Goal: Check status: Check status

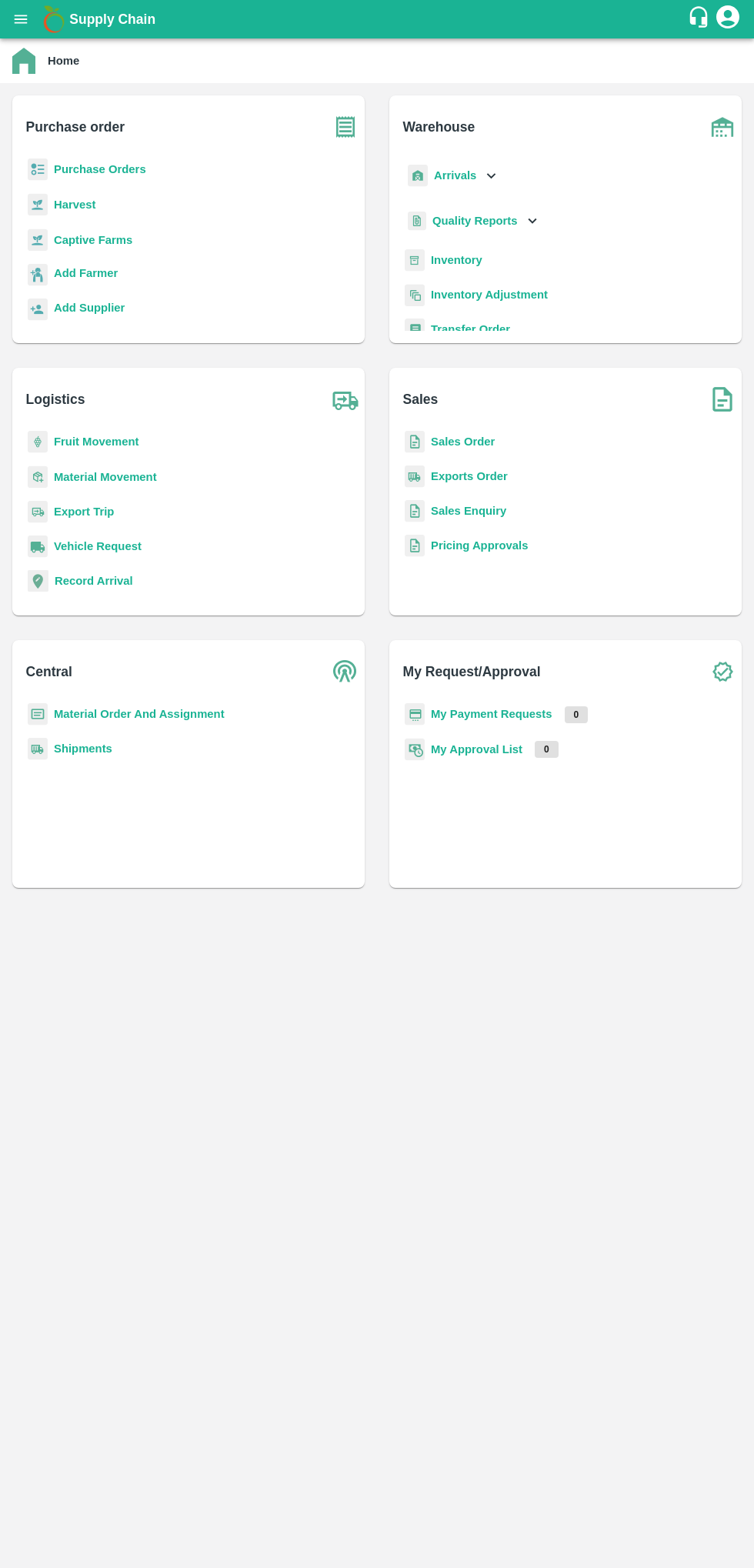
click at [21, 20] on icon "open drawer" at bounding box center [21, 19] width 13 height 8
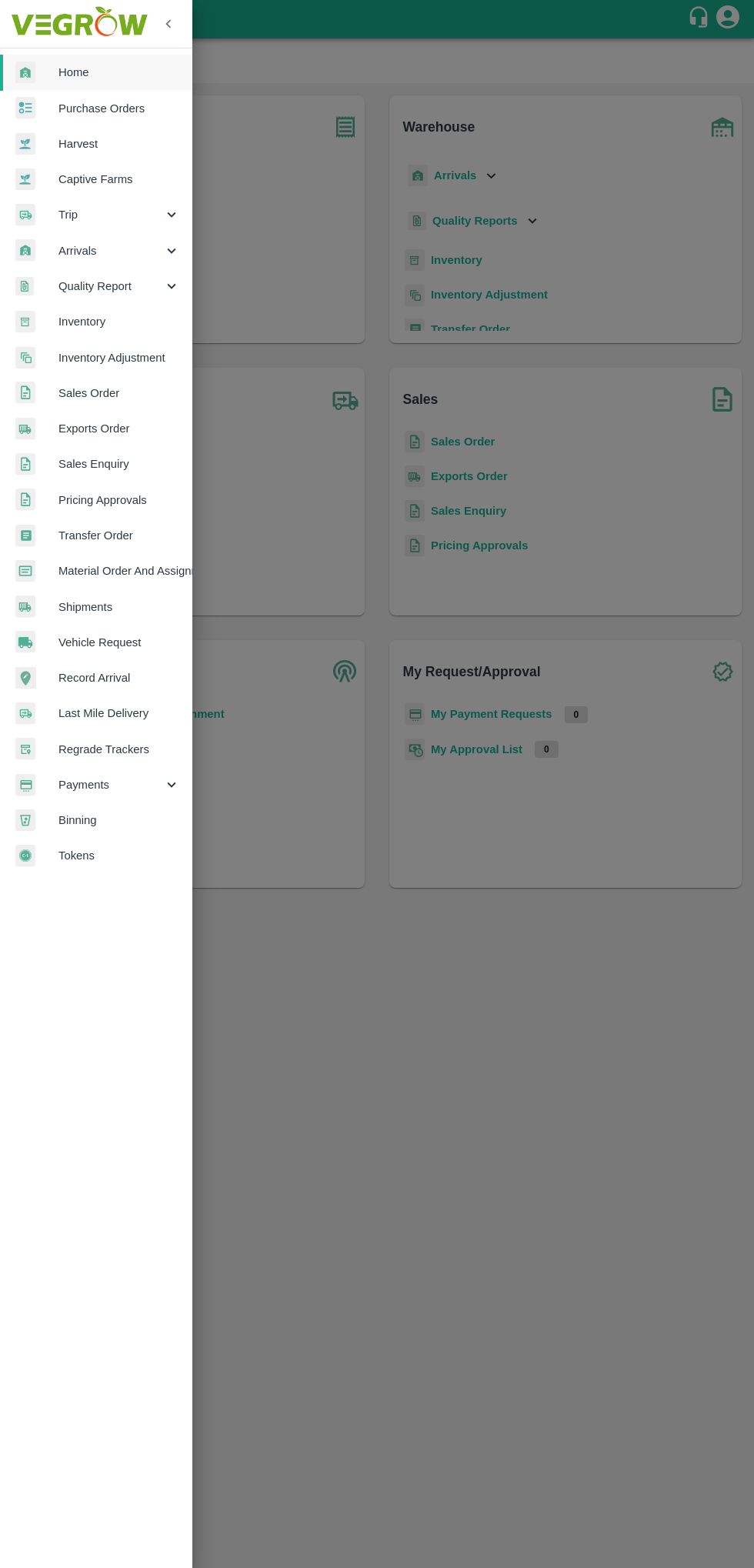
click at [140, 107] on span "Purchase Orders" at bounding box center [119, 108] width 122 height 17
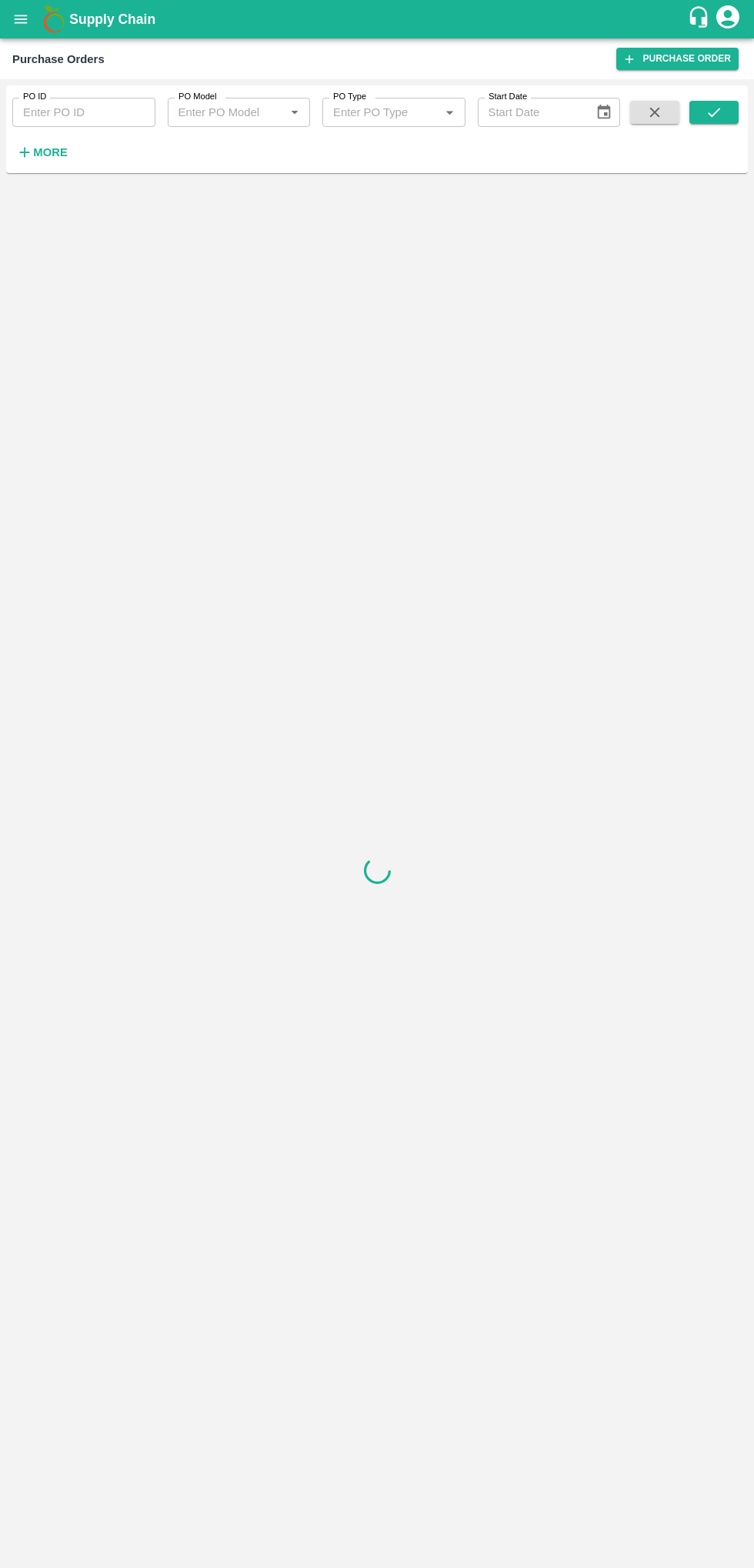
click at [125, 113] on input "PO ID" at bounding box center [84, 112] width 143 height 29
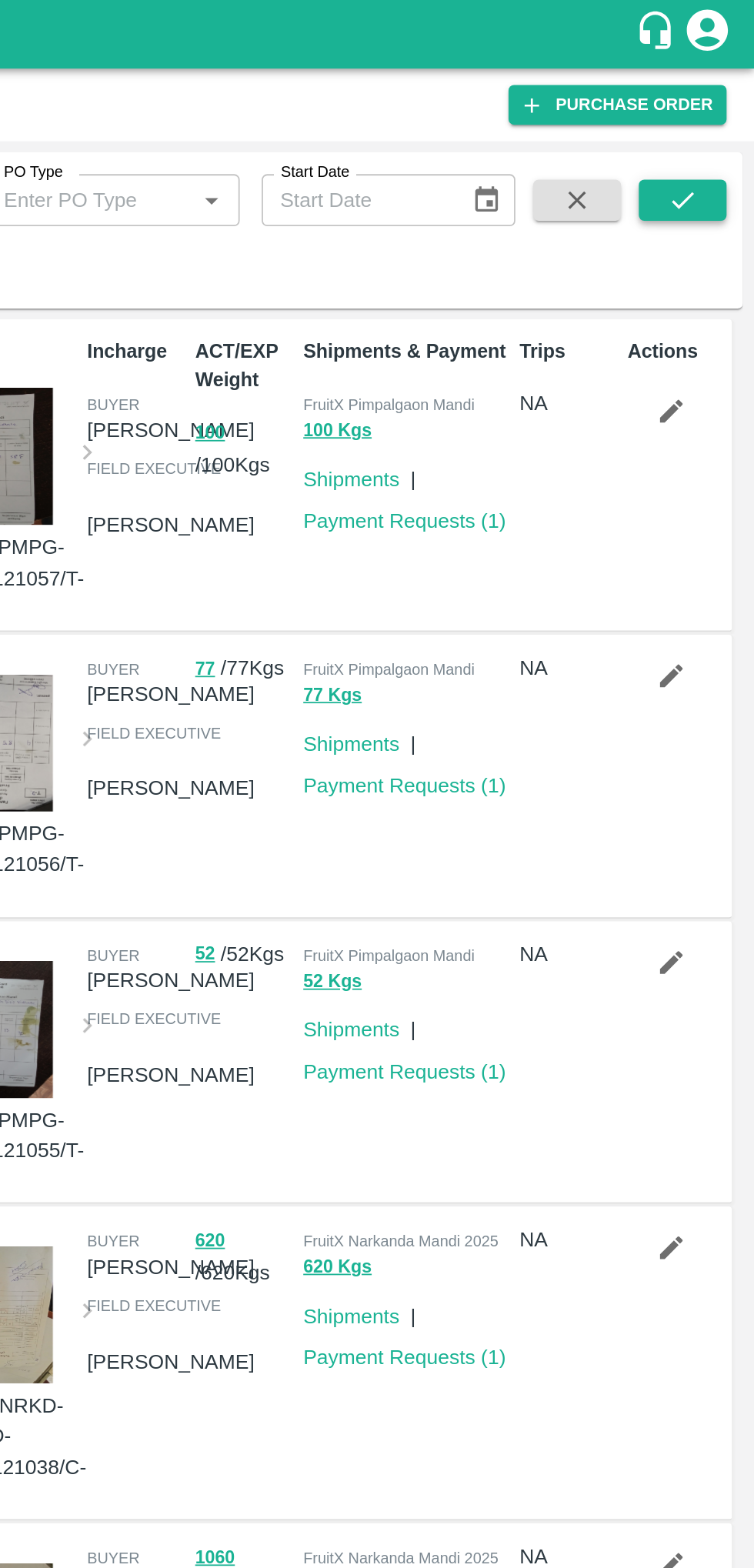
type input "177486"
click at [716, 118] on icon "submit" at bounding box center [714, 113] width 17 height 17
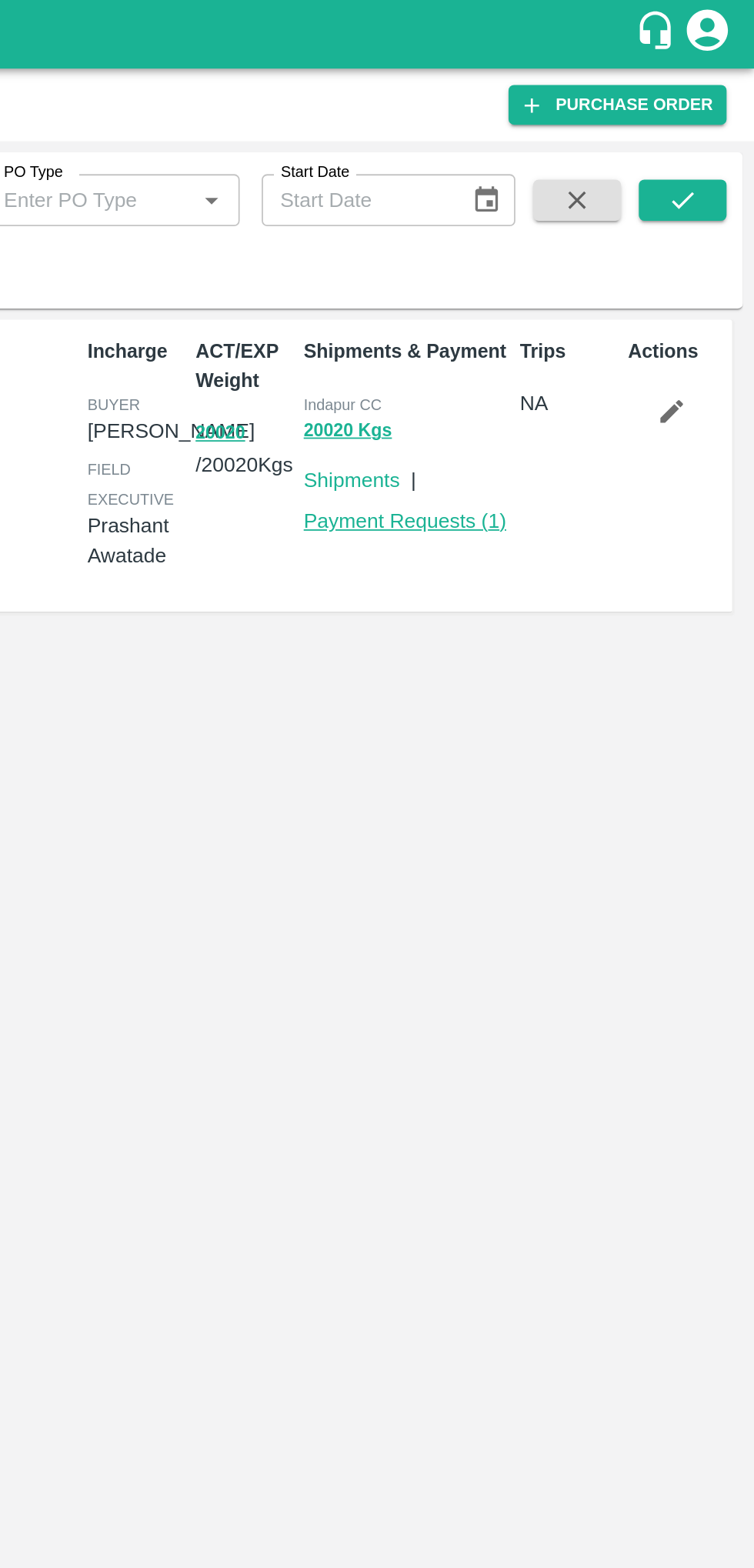
click at [561, 295] on link "Payment Requests ( 1 )" at bounding box center [559, 291] width 114 height 12
